Goal: Communication & Community: Answer question/provide support

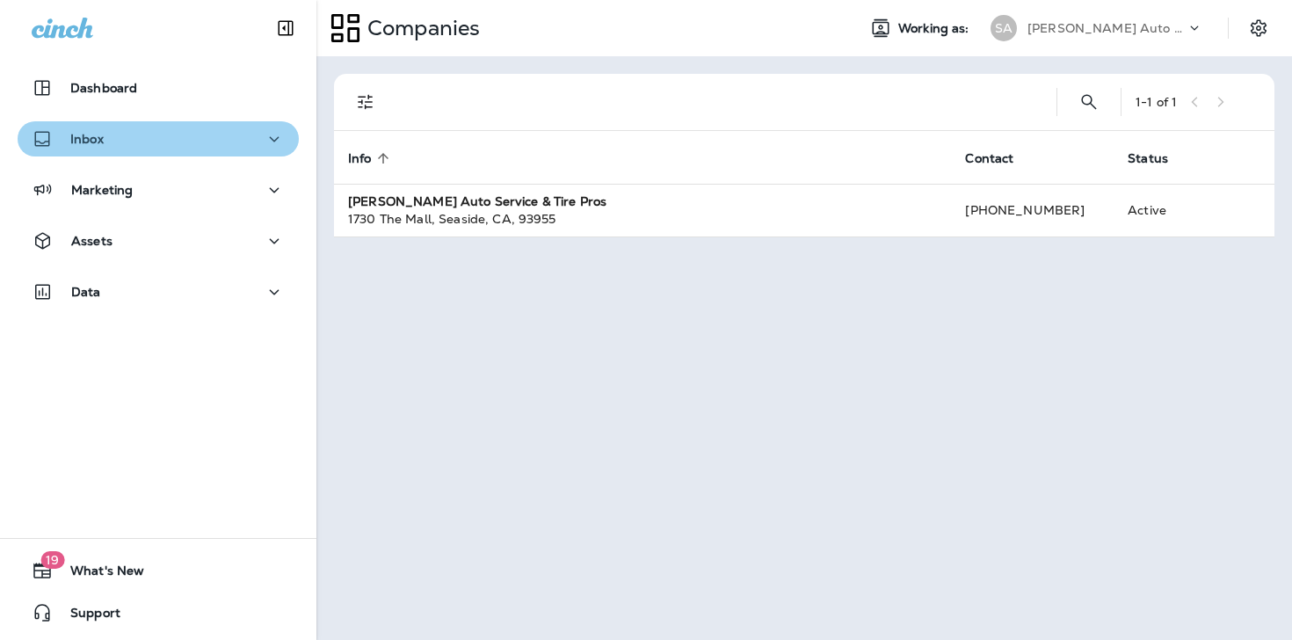
click at [163, 128] on div "Inbox" at bounding box center [158, 139] width 253 height 22
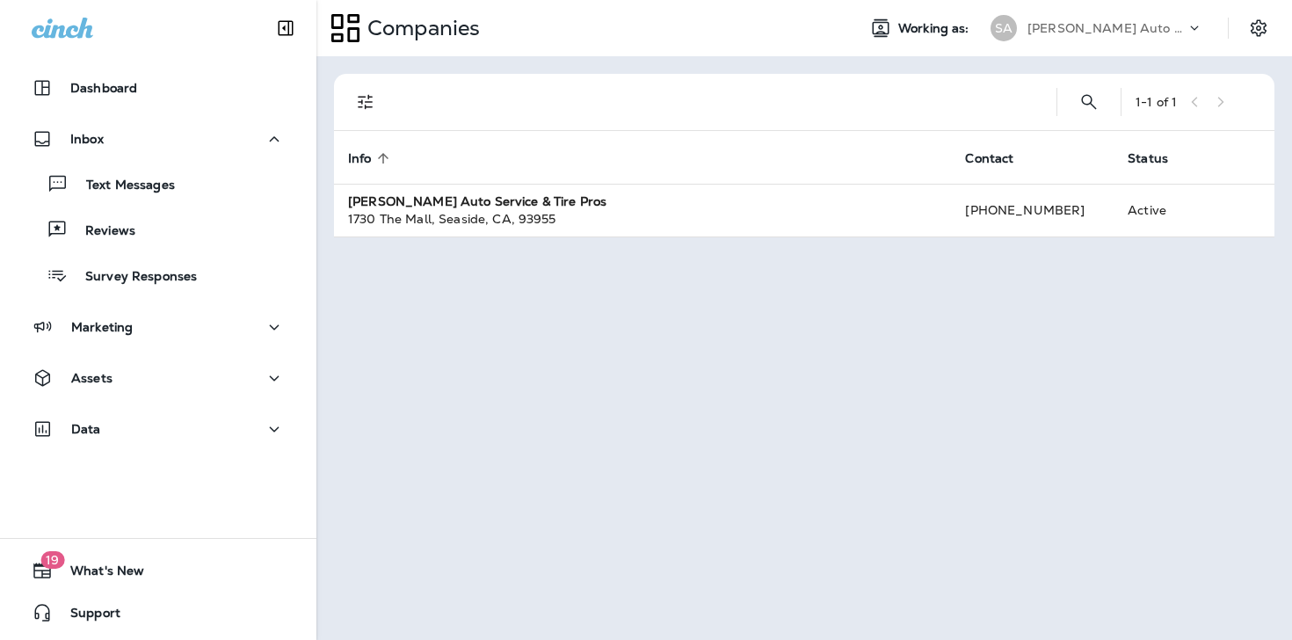
click at [182, 209] on div "Text Messages Reviews Survey Responses" at bounding box center [158, 224] width 281 height 137
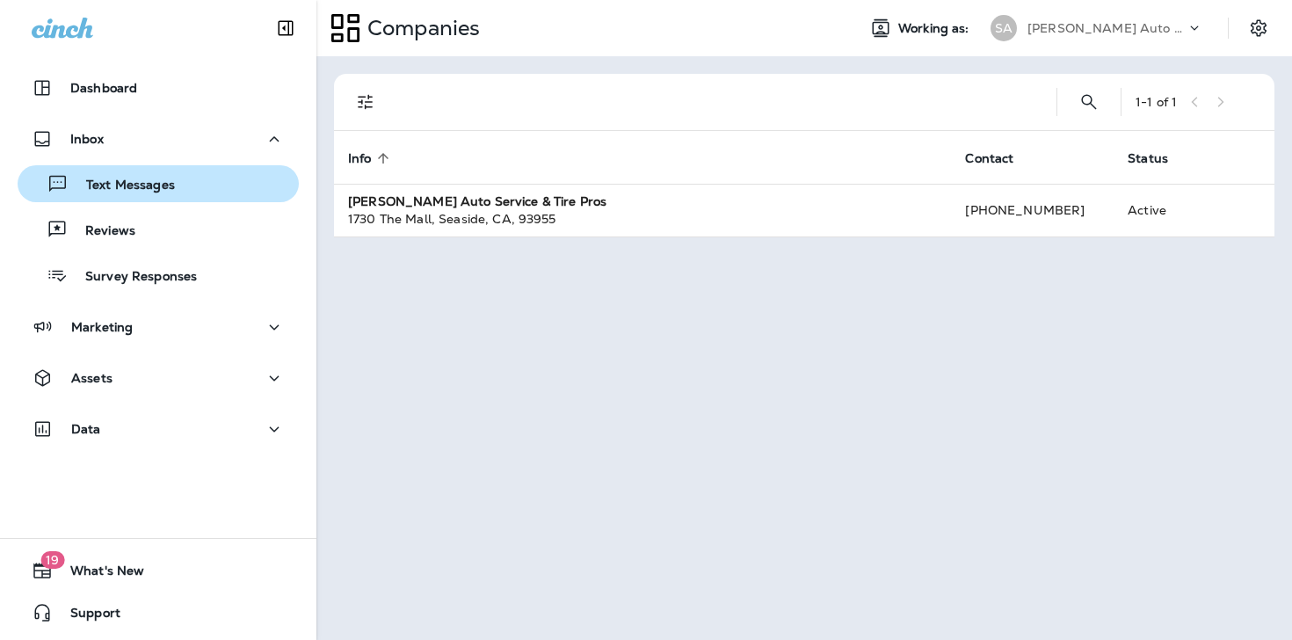
click at [182, 200] on button "Text Messages" at bounding box center [158, 183] width 281 height 37
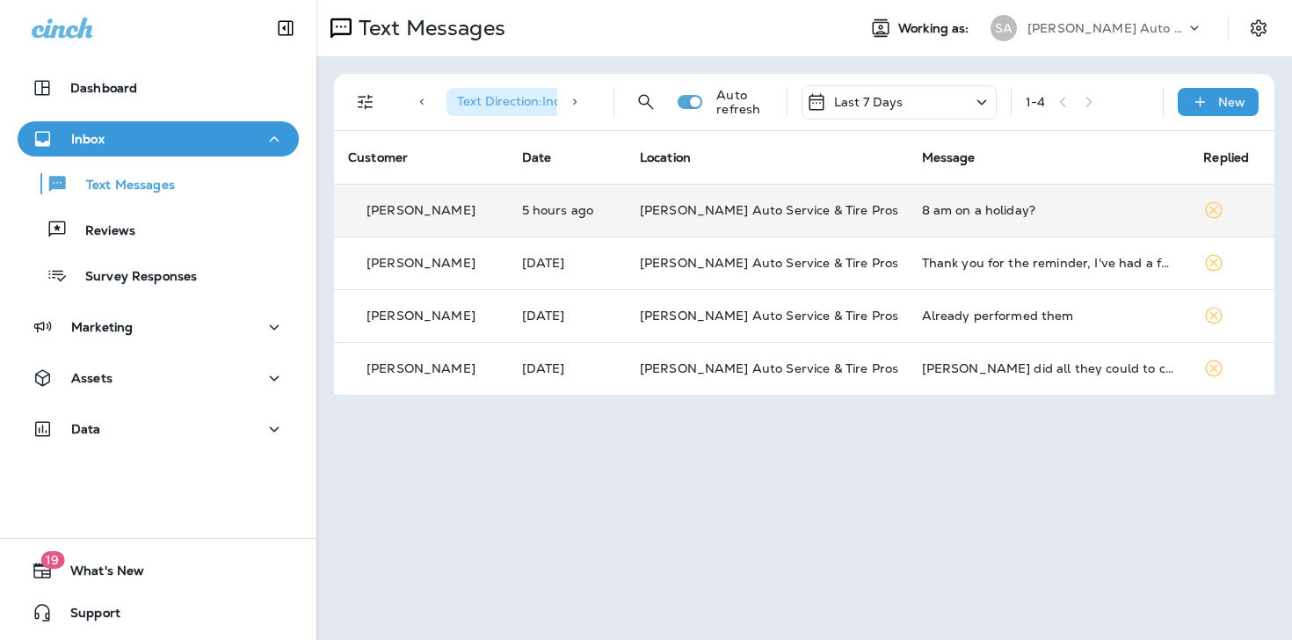
click at [508, 215] on td "[PERSON_NAME]" at bounding box center [421, 210] width 174 height 53
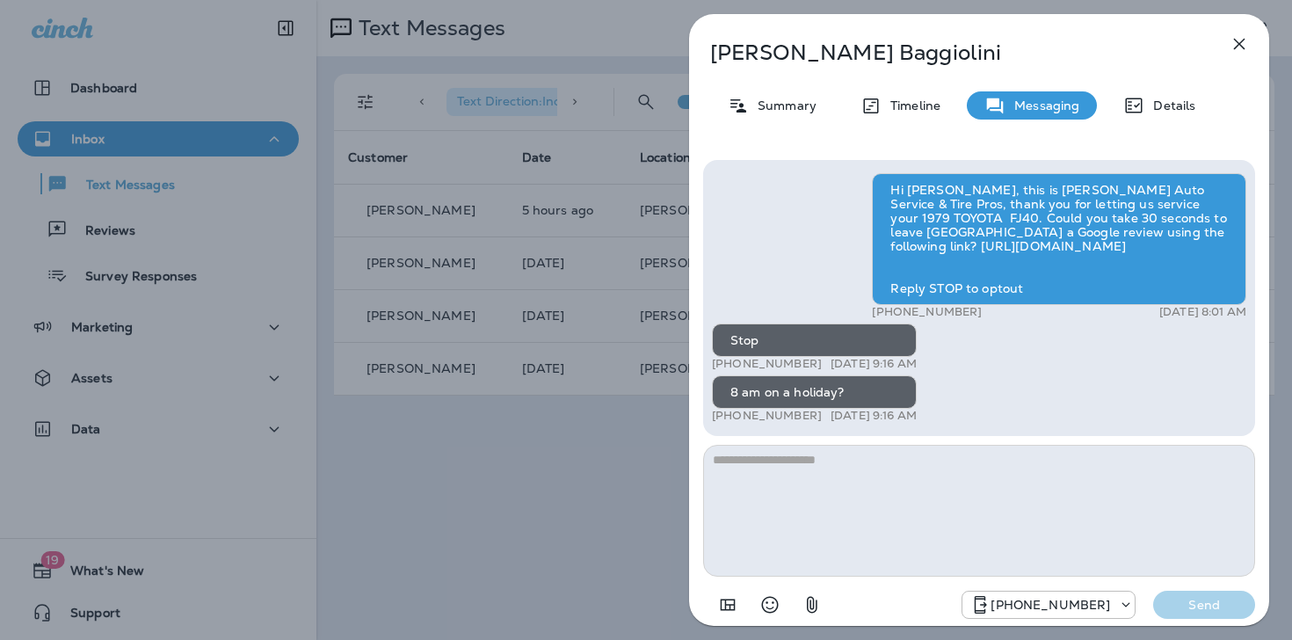
click at [1230, 44] on icon "button" at bounding box center [1239, 43] width 21 height 21
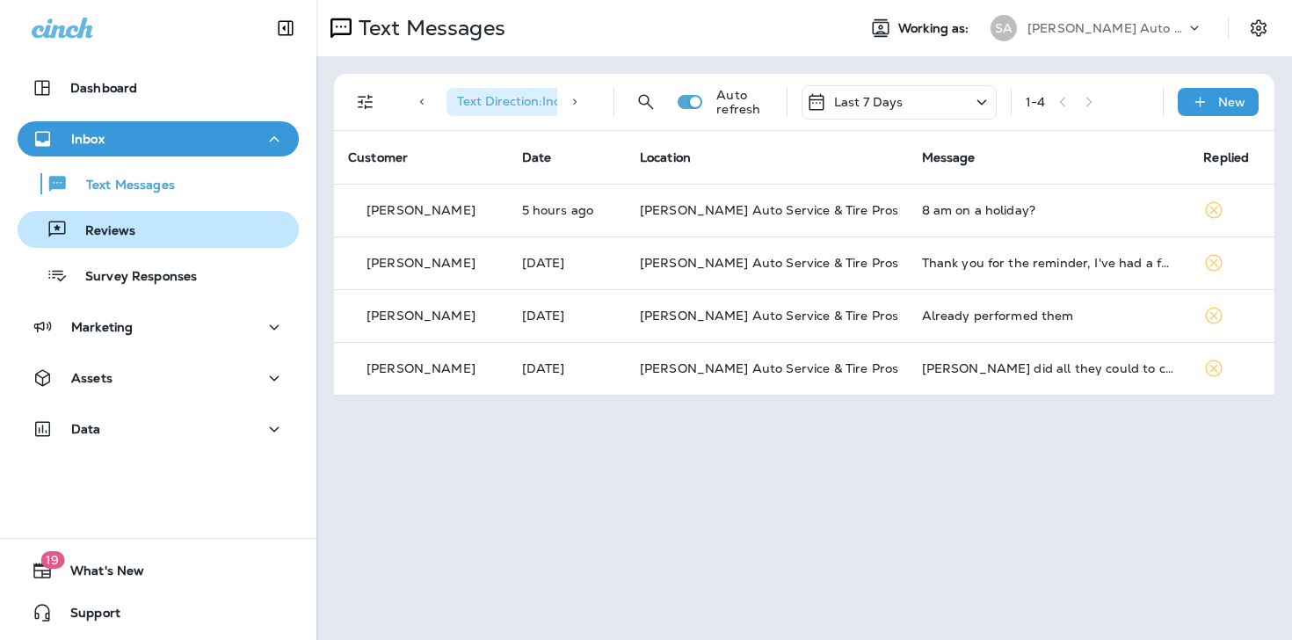
click at [174, 235] on div "Reviews" at bounding box center [158, 229] width 267 height 26
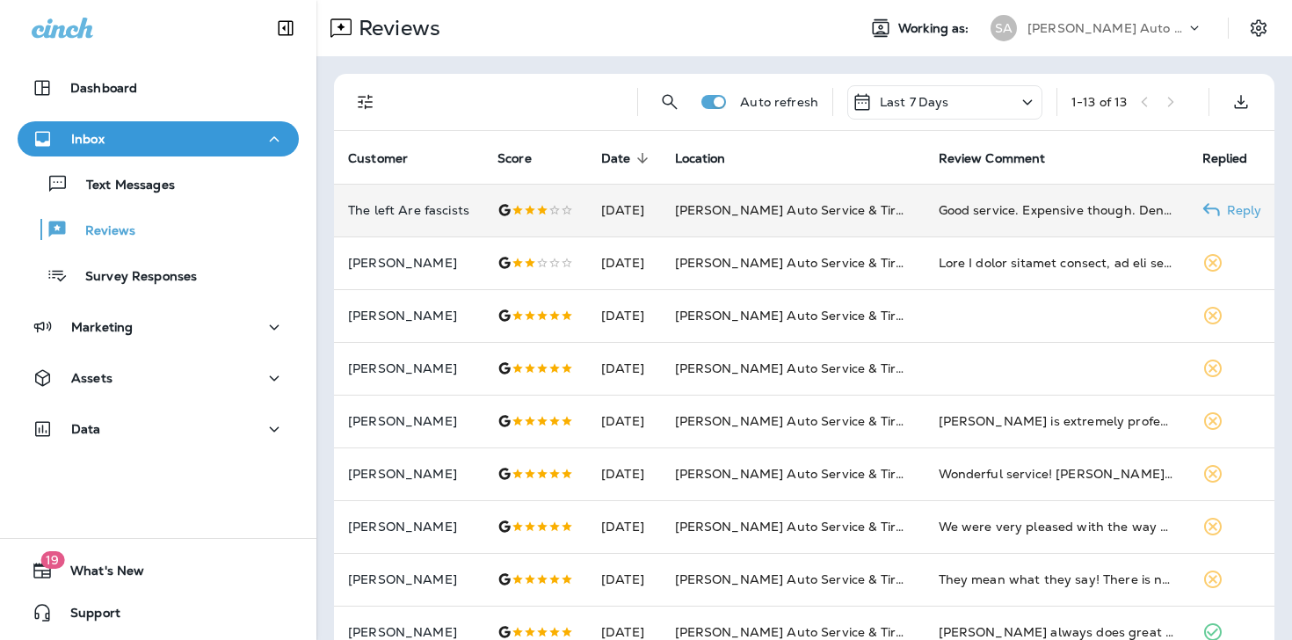
click at [452, 207] on p "The left Are fascists" at bounding box center [408, 210] width 121 height 14
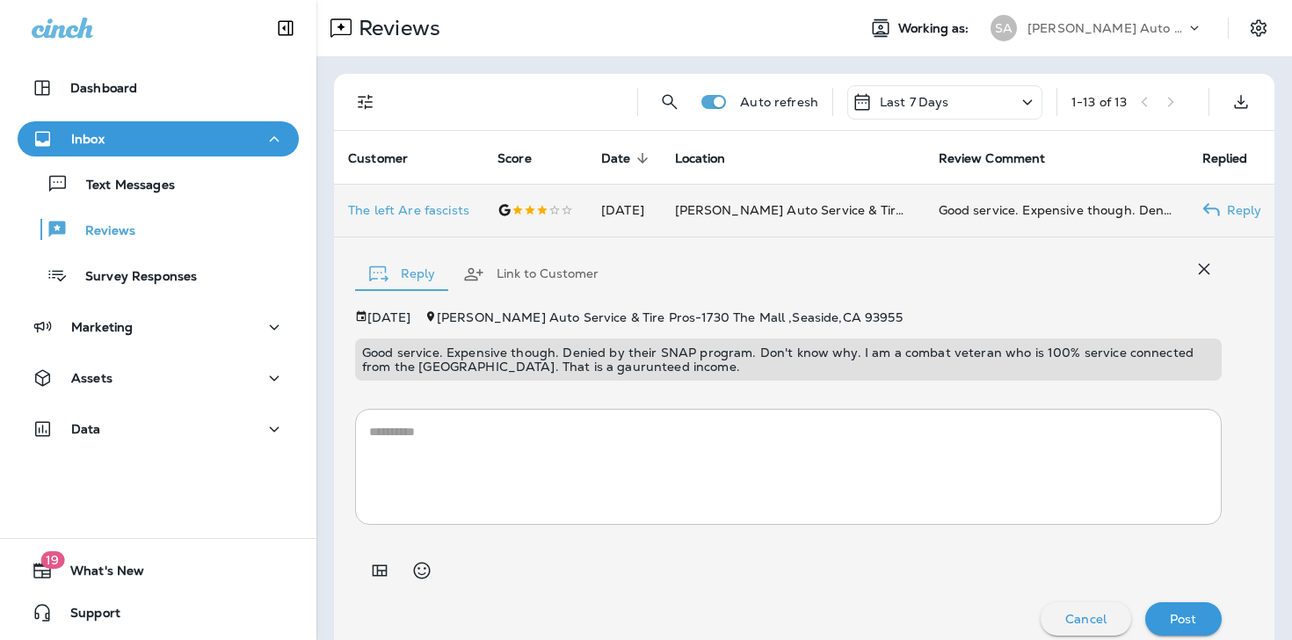
scroll to position [16, 0]
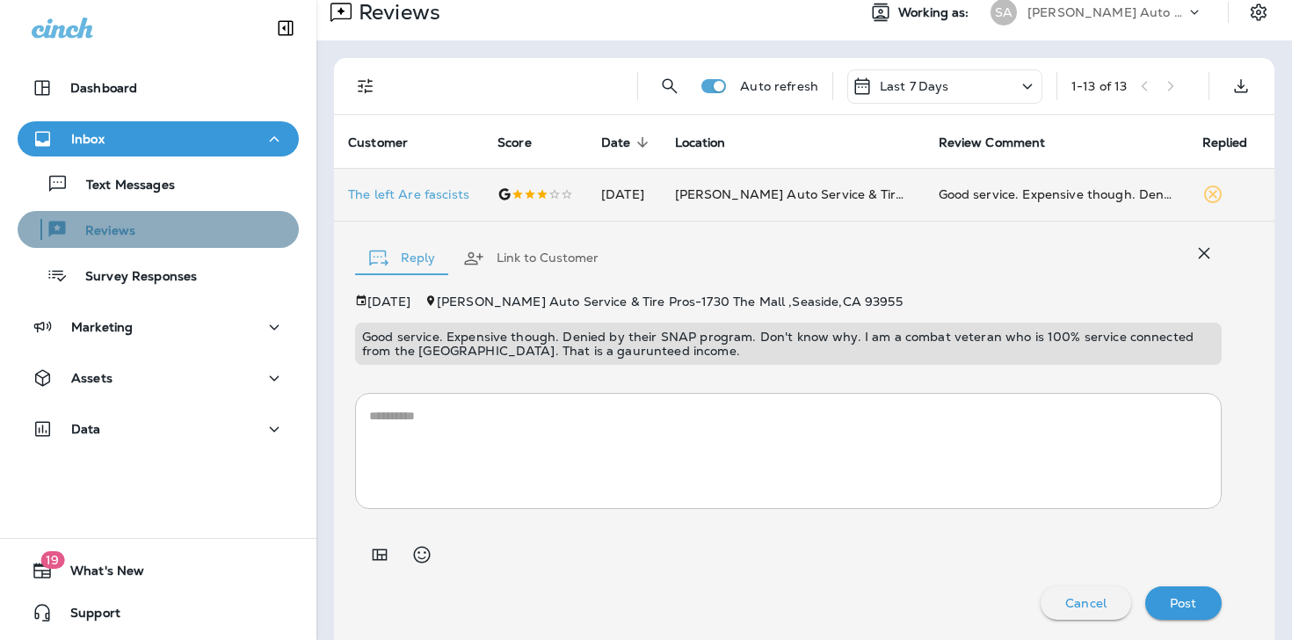
click at [163, 244] on button "Reviews" at bounding box center [158, 229] width 281 height 37
click at [87, 223] on p "Reviews" at bounding box center [102, 231] width 68 height 17
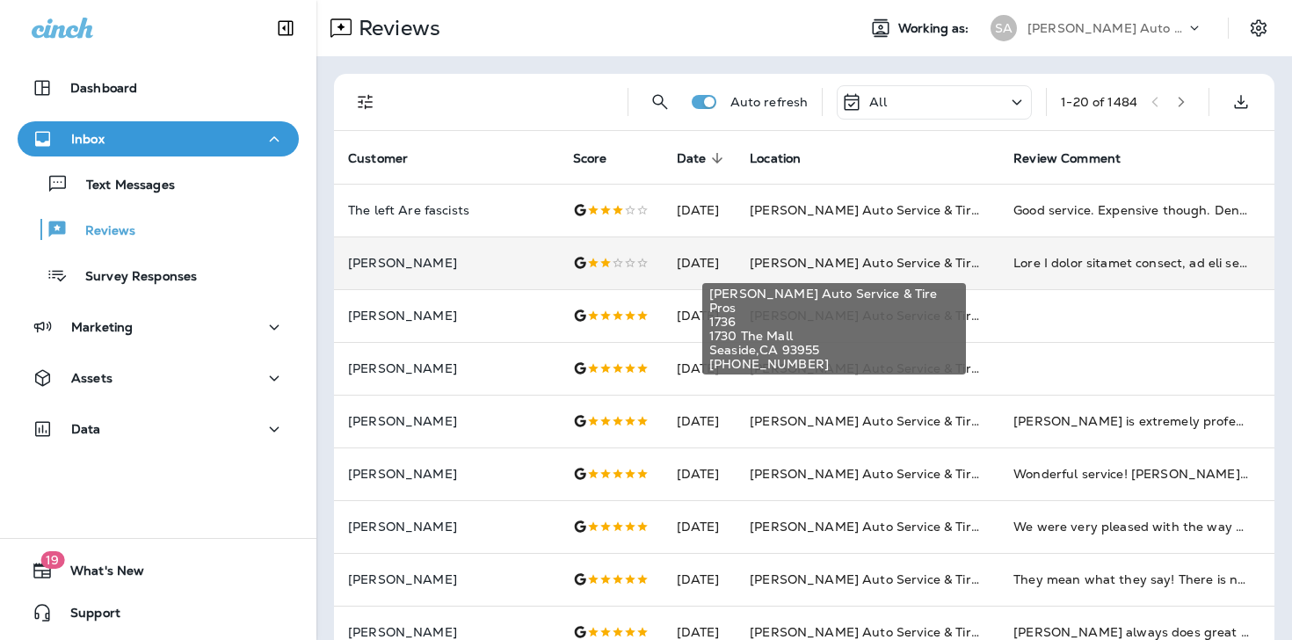
click at [785, 267] on span "[PERSON_NAME] Auto Service & Tire Pros" at bounding box center [879, 263] width 258 height 16
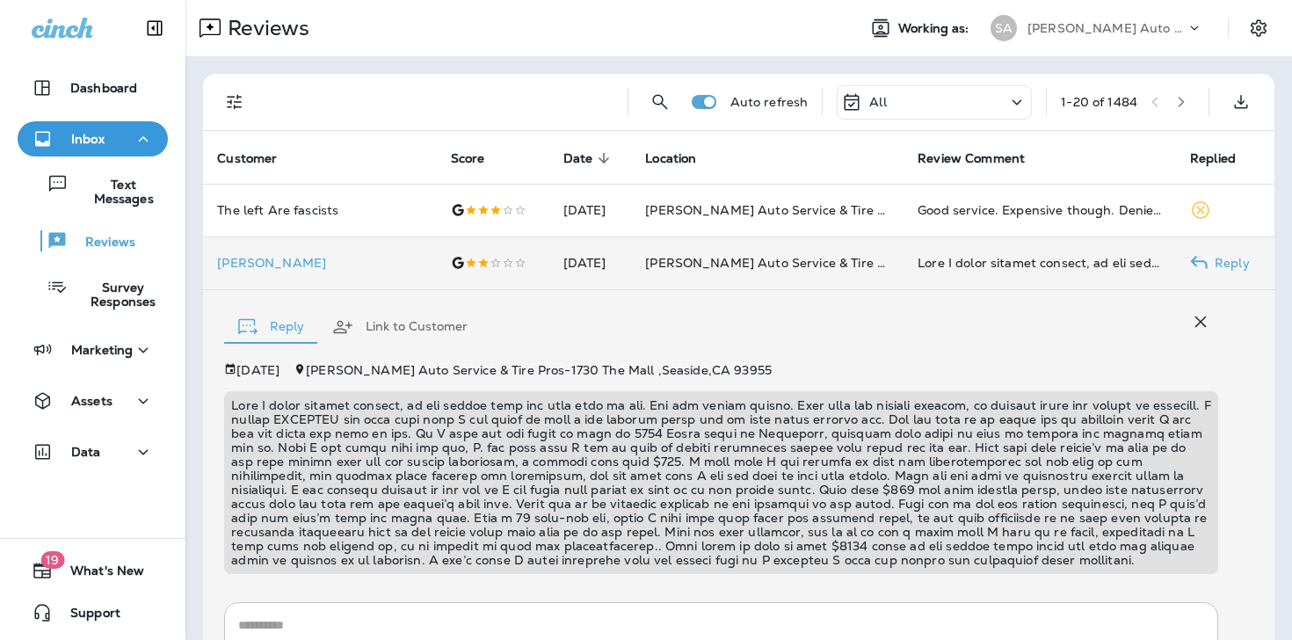
scroll to position [209, 0]
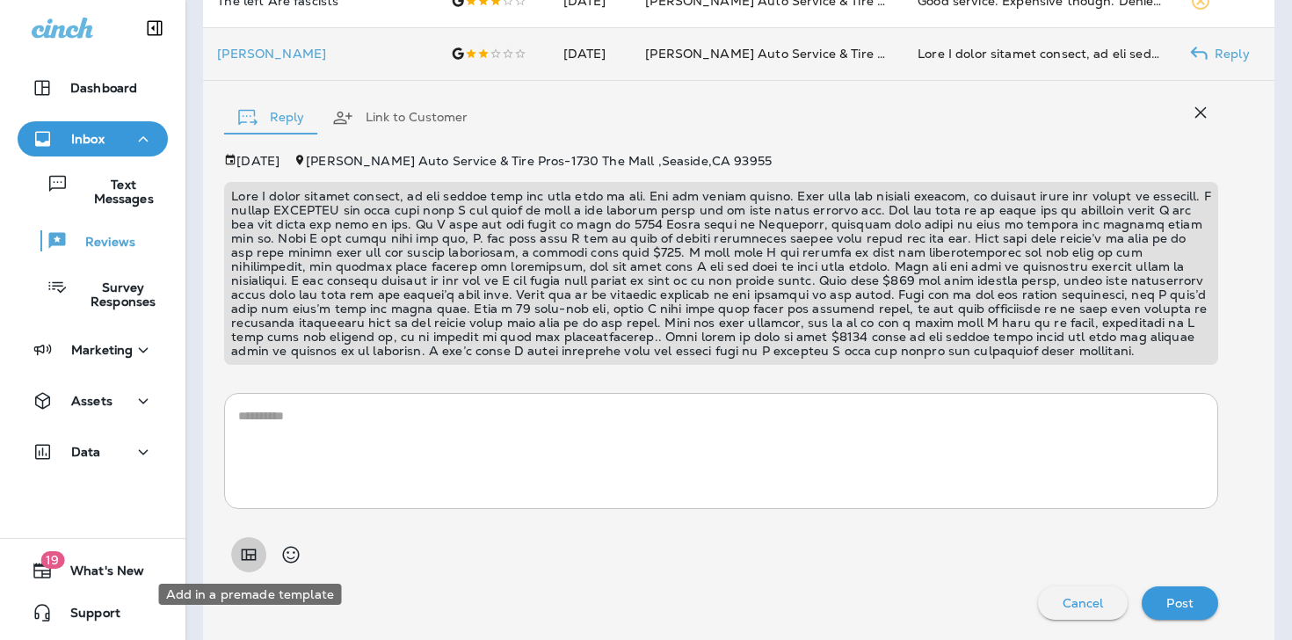
click at [243, 560] on icon "Add in a premade template" at bounding box center [248, 554] width 21 height 21
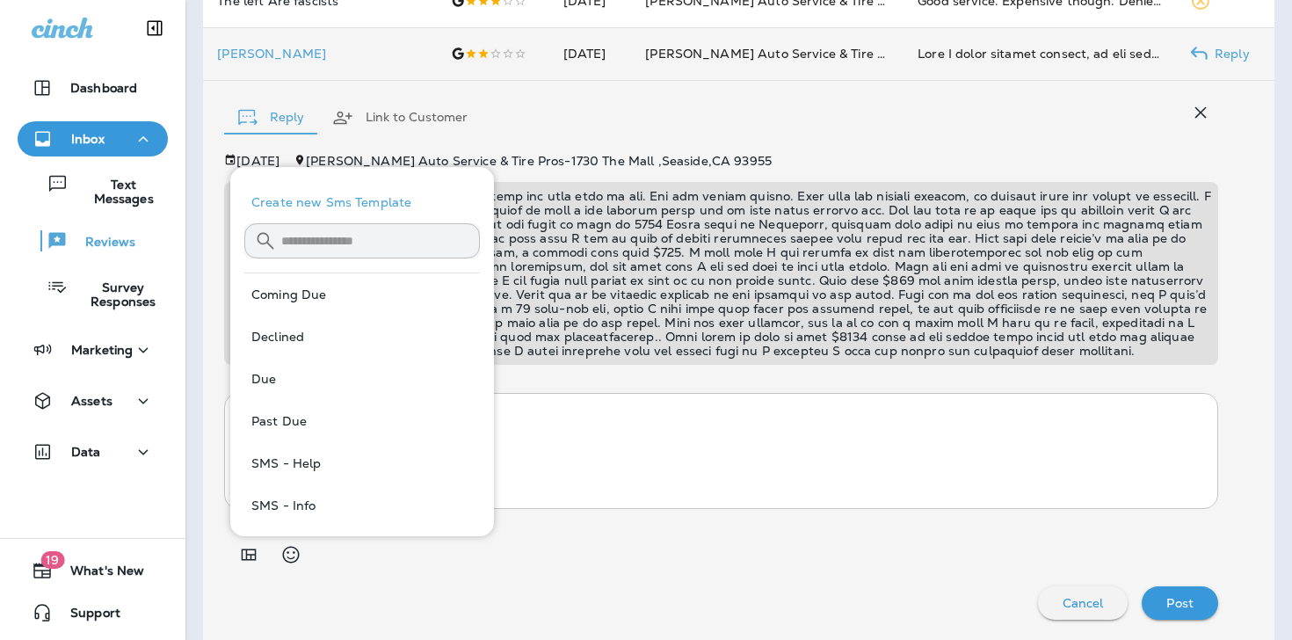
click at [478, 586] on div "Cancel Post" at bounding box center [721, 602] width 994 height 33
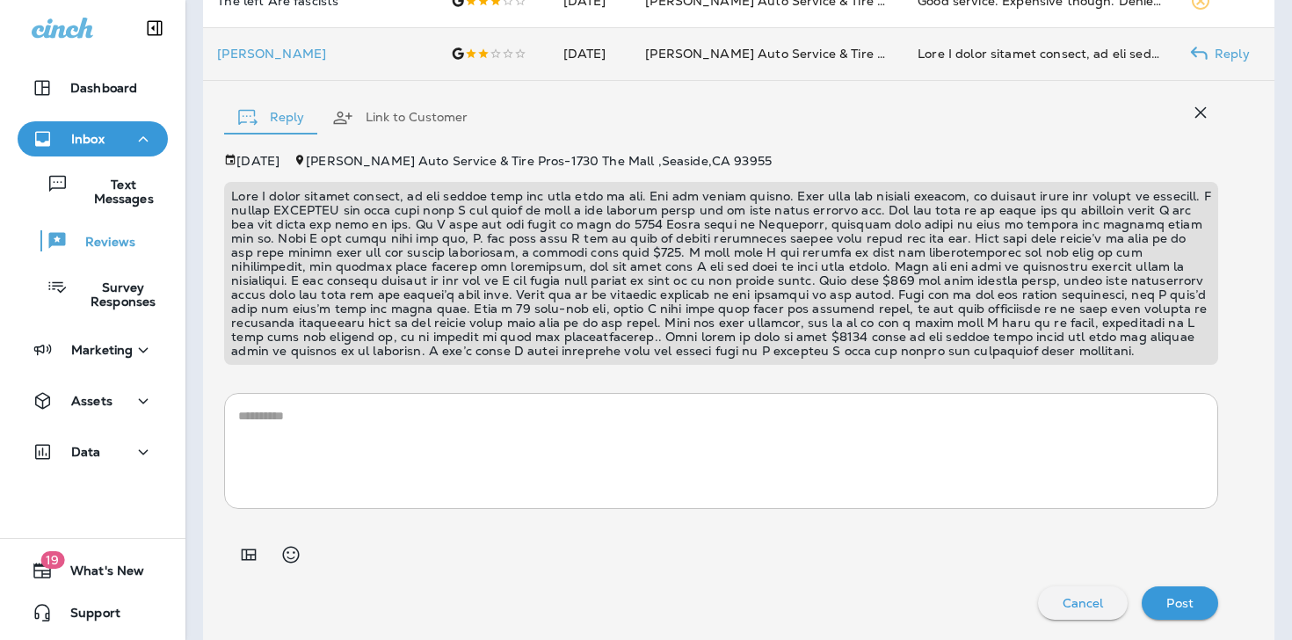
click at [431, 115] on button "Link to Customer" at bounding box center [399, 117] width 163 height 63
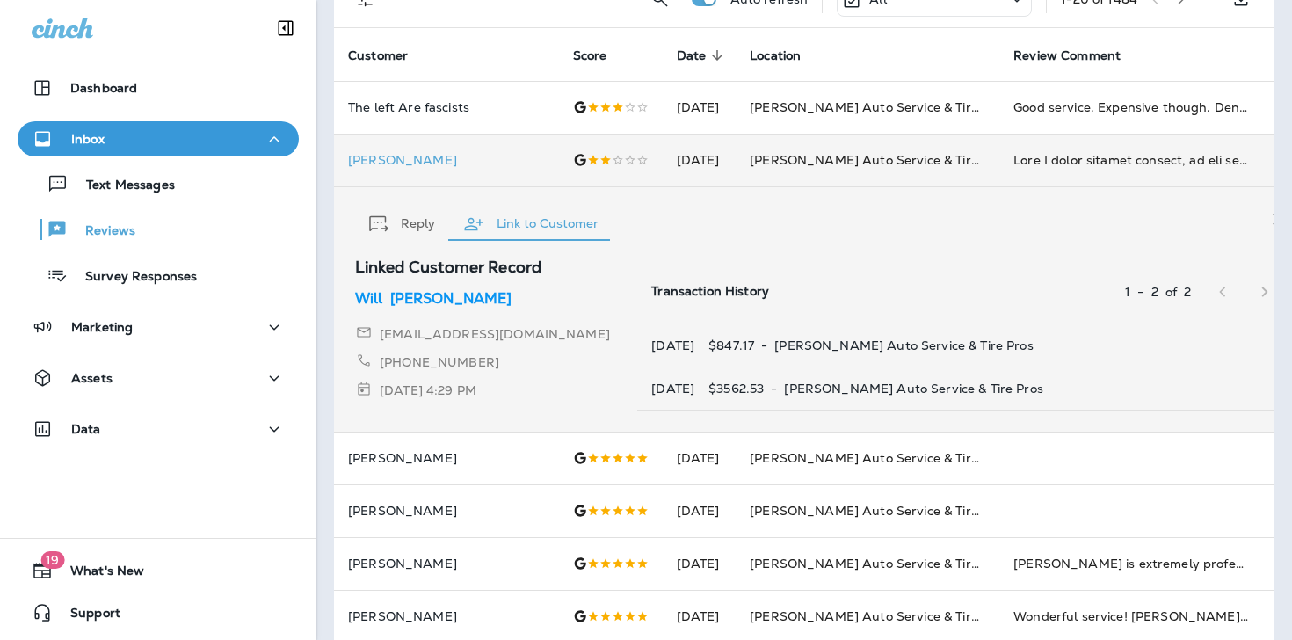
scroll to position [85, 0]
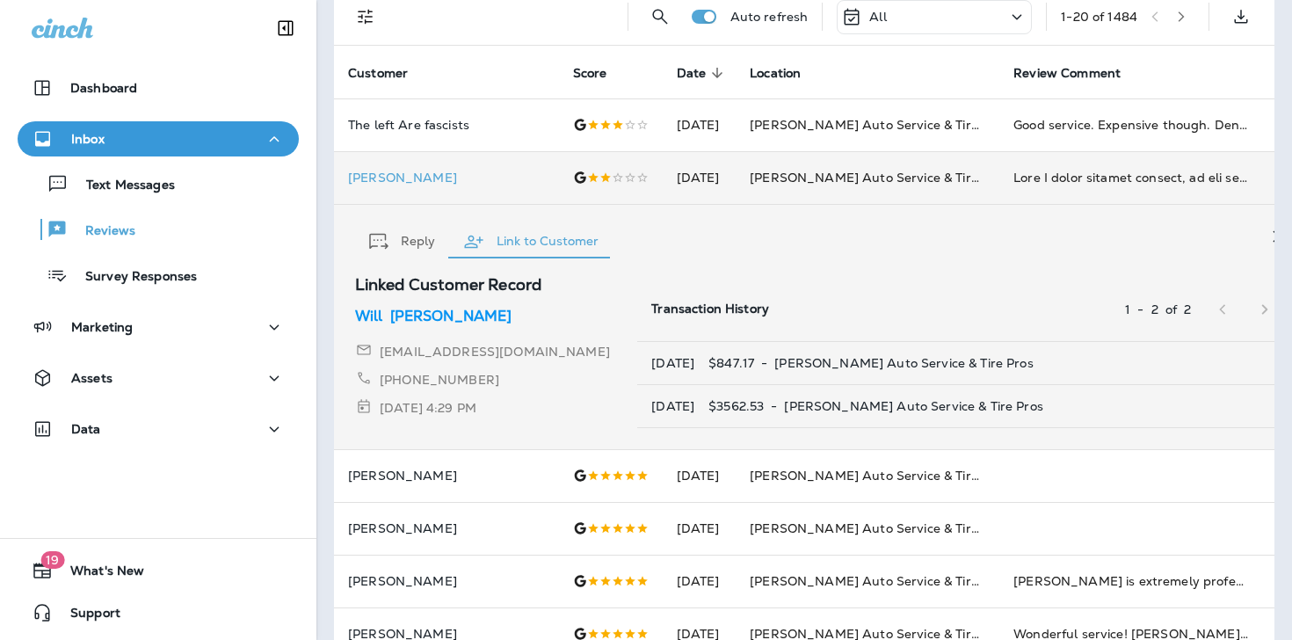
click at [1268, 234] on icon "button" at bounding box center [1278, 236] width 21 height 21
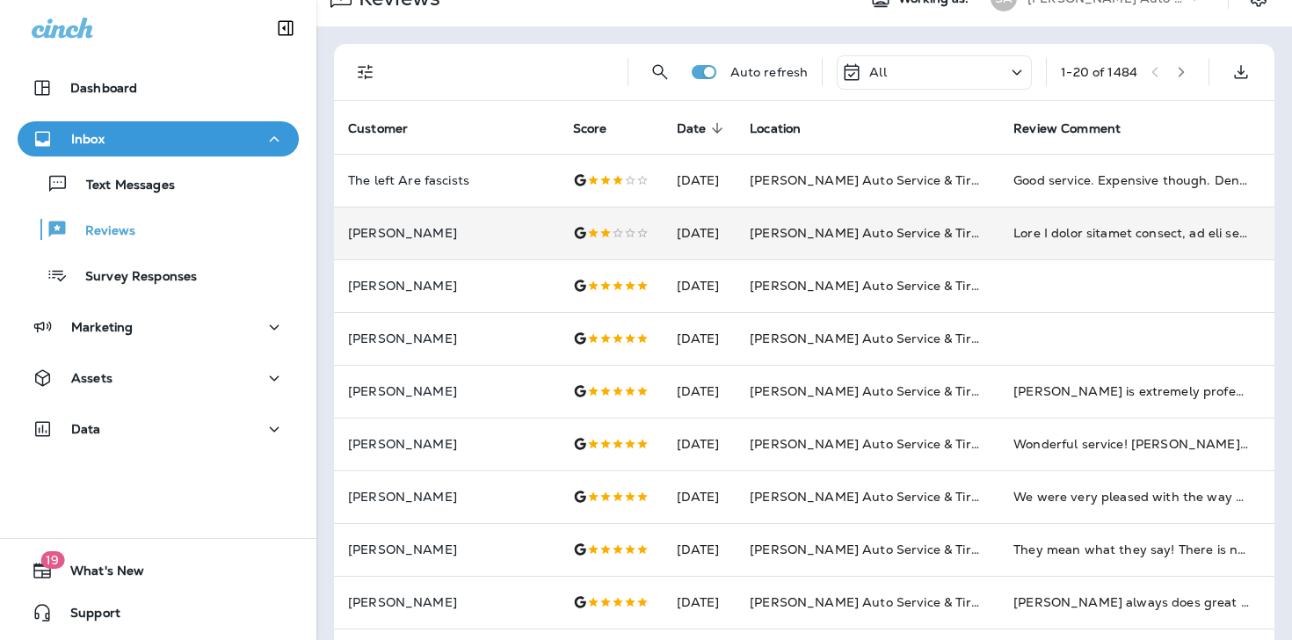
scroll to position [0, 0]
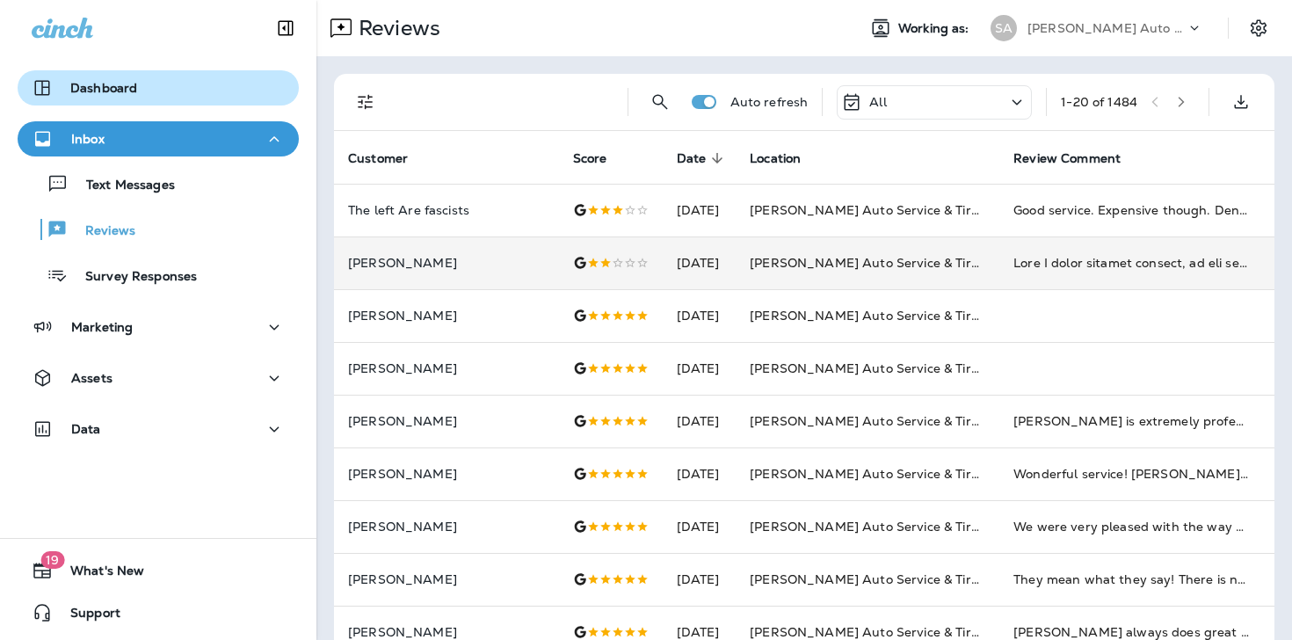
click at [120, 78] on div "Dashboard" at bounding box center [84, 87] width 105 height 21
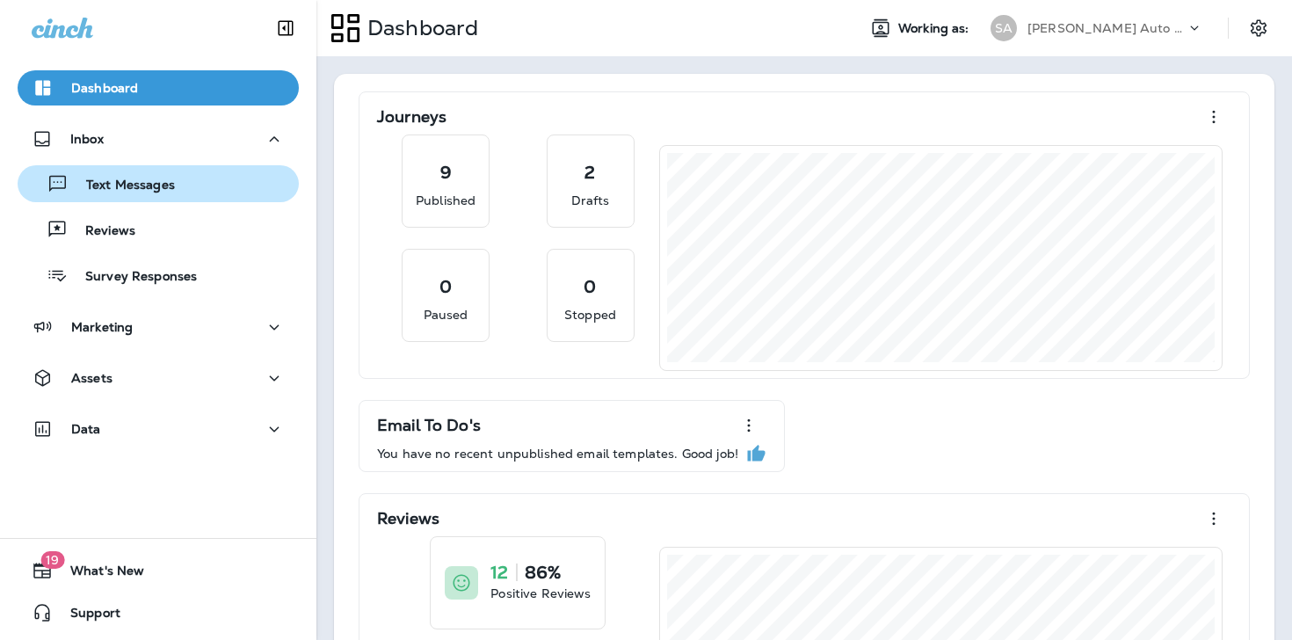
click at [158, 183] on p "Text Messages" at bounding box center [122, 186] width 106 height 17
